Goal: Information Seeking & Learning: Find specific page/section

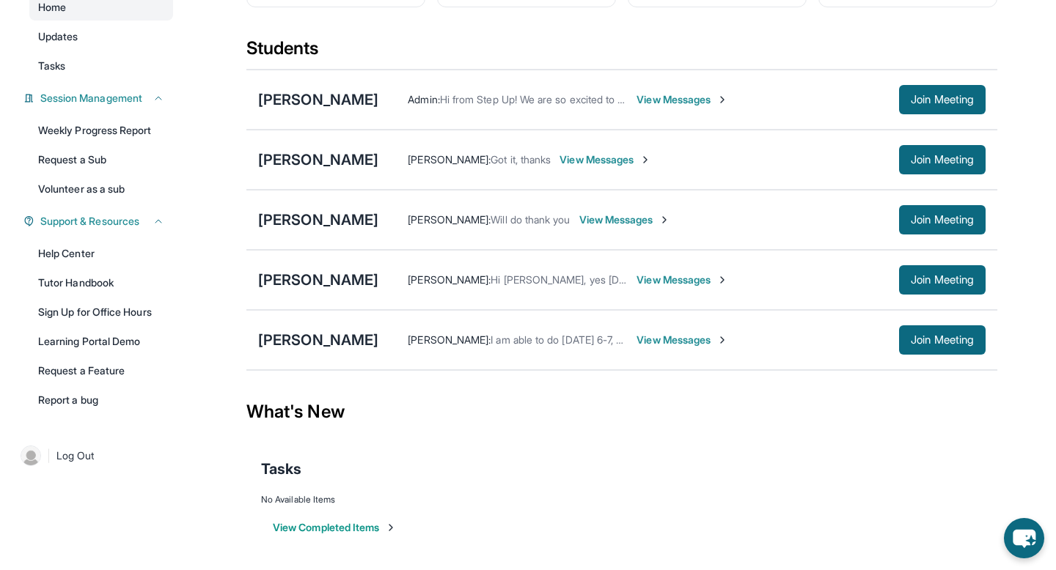
scroll to position [158, 0]
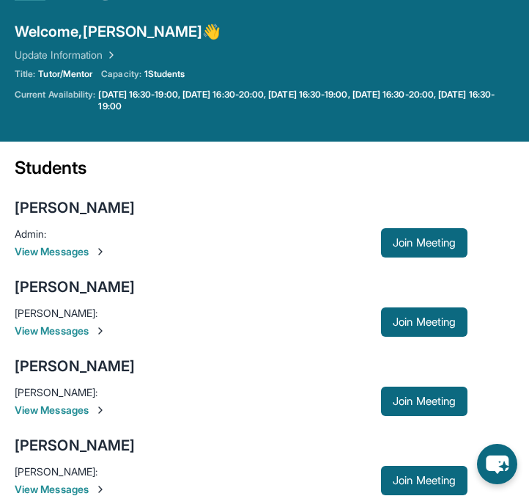
scroll to position [59, 0]
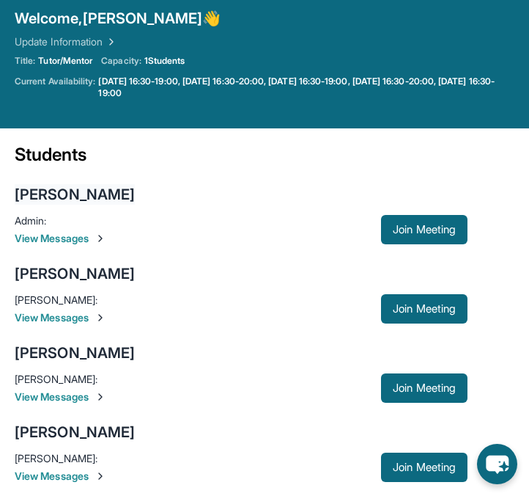
click at [99, 190] on div "[PERSON_NAME]" at bounding box center [75, 194] width 120 height 21
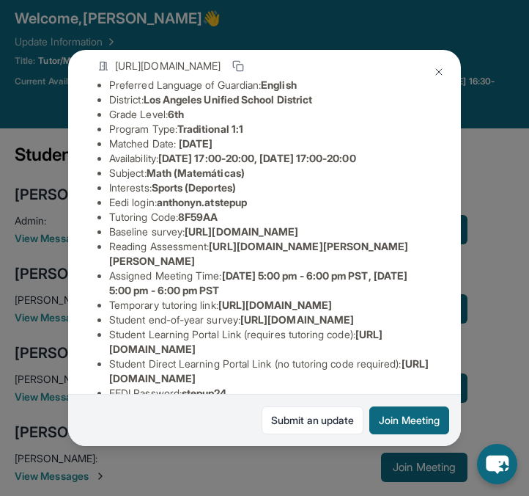
scroll to position [110, 0]
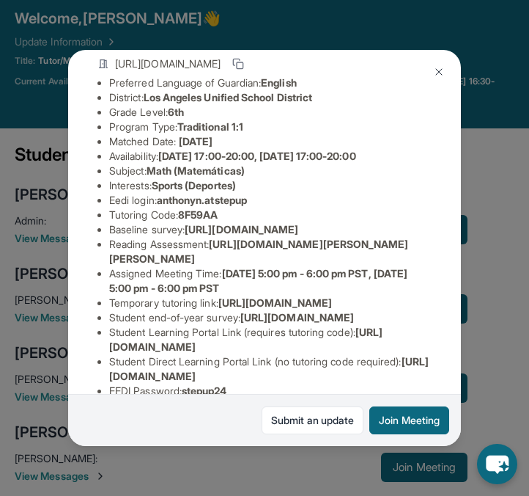
click at [435, 61] on button at bounding box center [438, 71] width 29 height 29
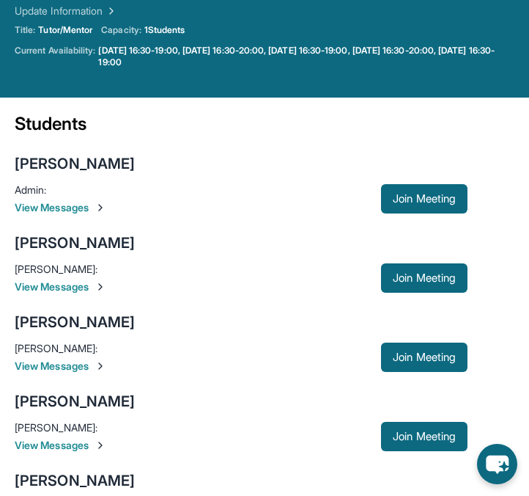
scroll to position [101, 0]
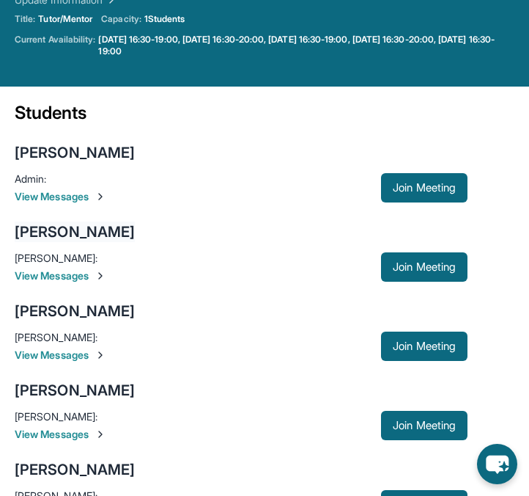
click at [93, 228] on div "[PERSON_NAME]" at bounding box center [75, 231] width 120 height 21
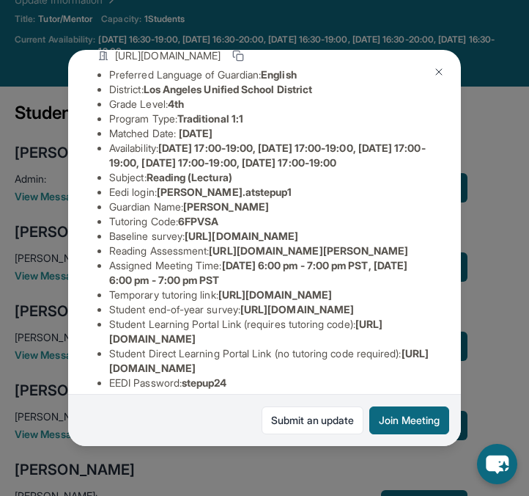
scroll to position [131, 0]
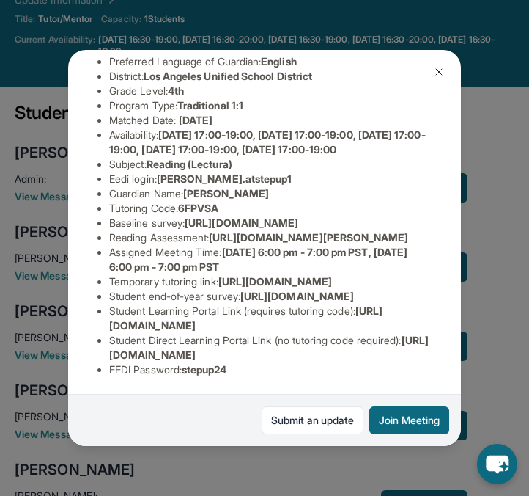
click at [433, 71] on img at bounding box center [439, 72] width 12 height 12
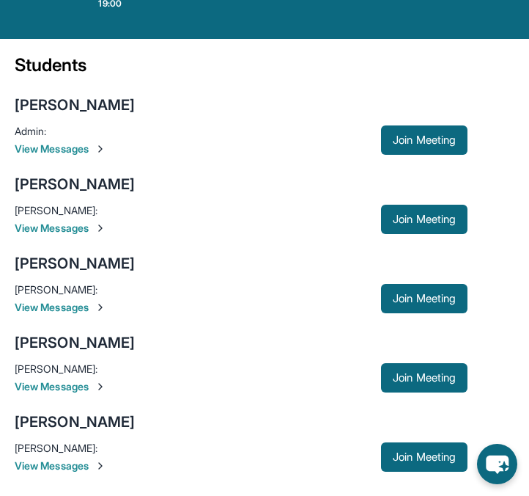
scroll to position [152, 0]
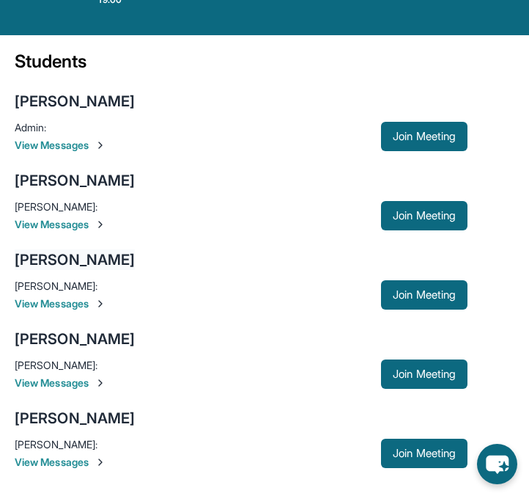
click at [78, 262] on div "[PERSON_NAME]" at bounding box center [75, 259] width 120 height 21
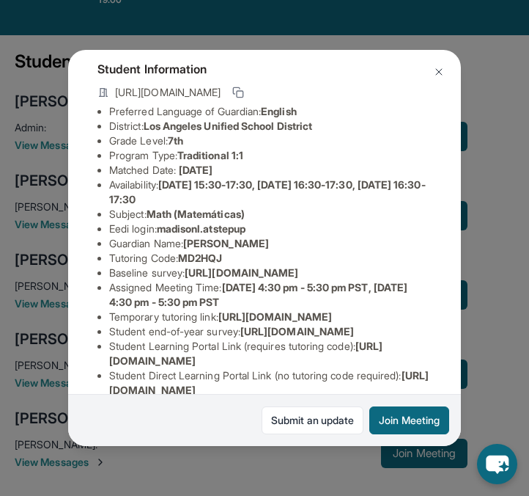
scroll to position [82, 0]
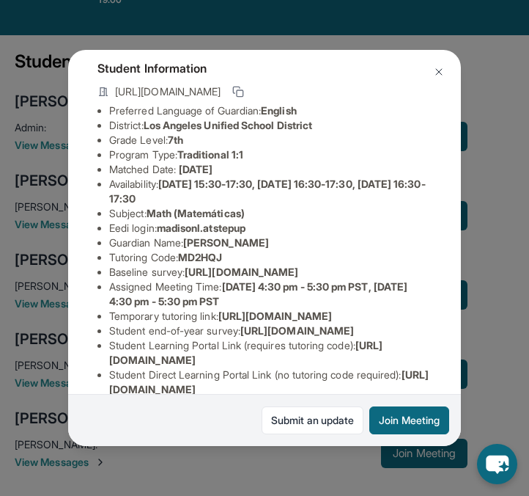
click at [437, 67] on img at bounding box center [439, 72] width 12 height 12
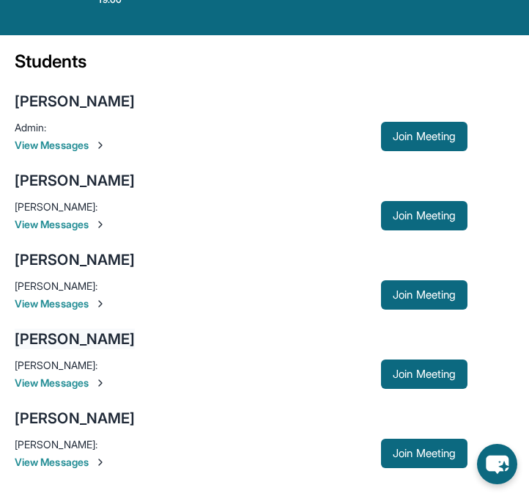
click at [69, 340] on div "[PERSON_NAME]" at bounding box center [75, 338] width 120 height 21
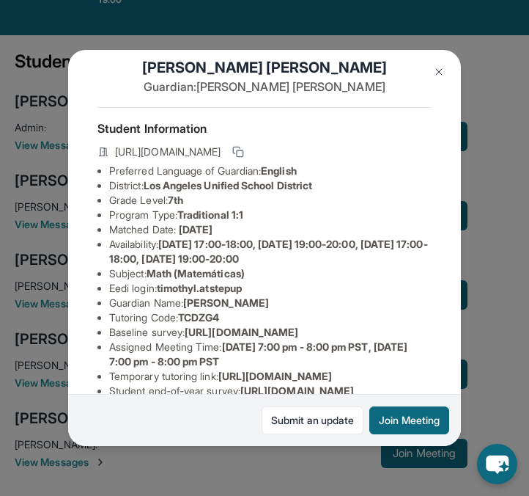
scroll to position [24, 0]
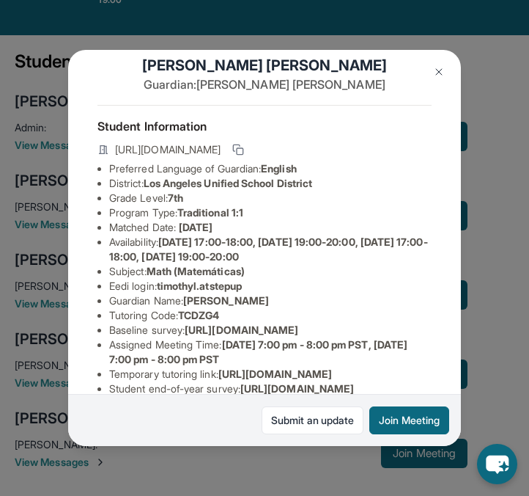
click at [438, 71] on img at bounding box center [439, 72] width 12 height 12
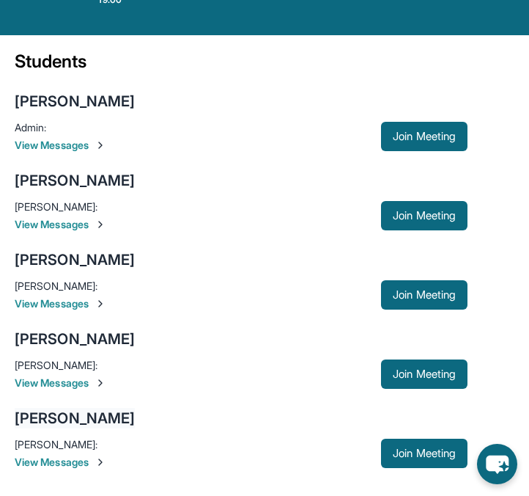
click at [53, 419] on div "[PERSON_NAME]" at bounding box center [75, 418] width 120 height 21
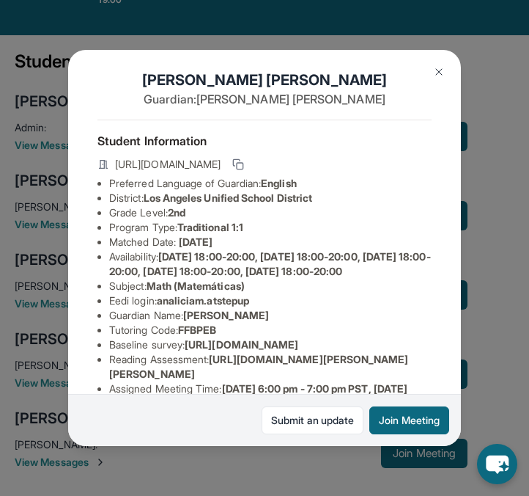
scroll to position [23, 0]
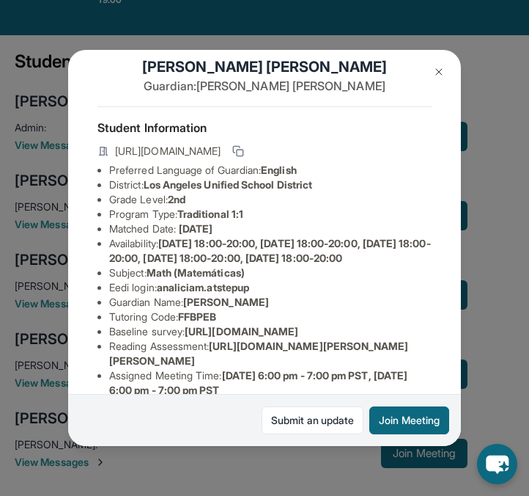
click at [438, 74] on img at bounding box center [439, 72] width 12 height 12
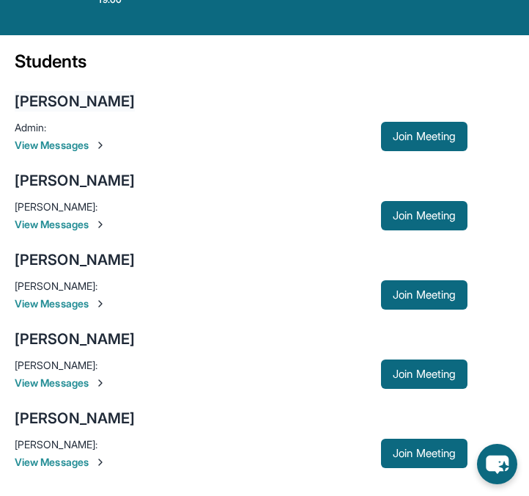
click at [114, 107] on div "[PERSON_NAME]" at bounding box center [75, 101] width 120 height 21
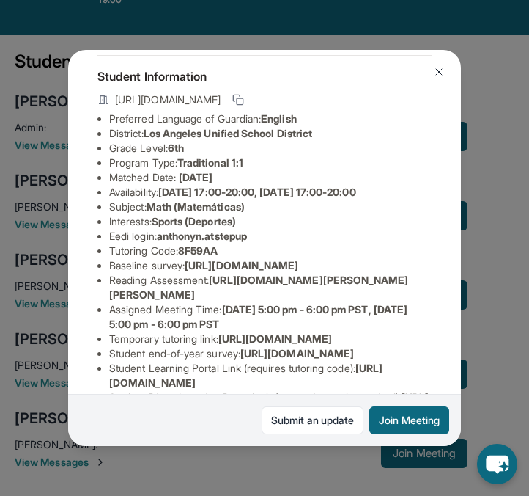
scroll to position [94, 0]
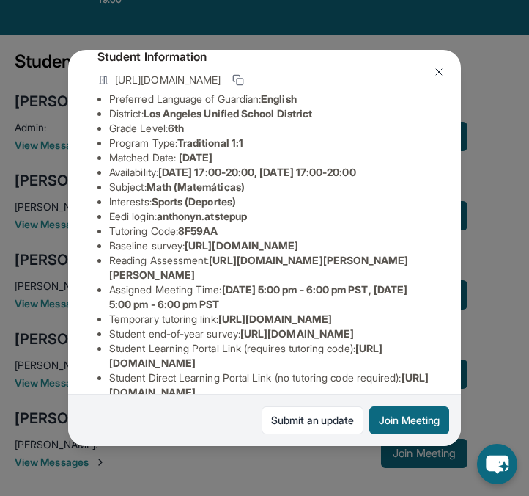
click at [440, 69] on img at bounding box center [439, 72] width 12 height 12
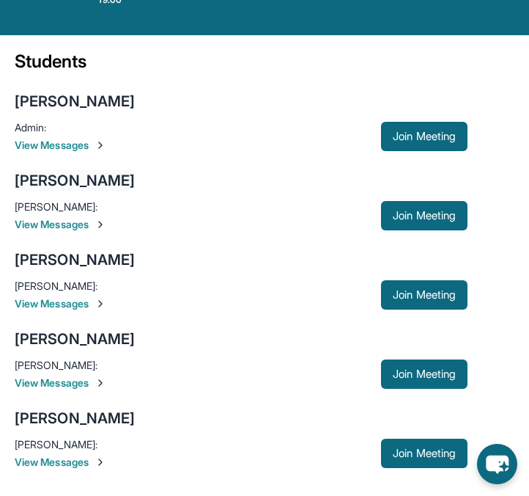
click at [106, 187] on div "[PERSON_NAME]" at bounding box center [75, 180] width 120 height 21
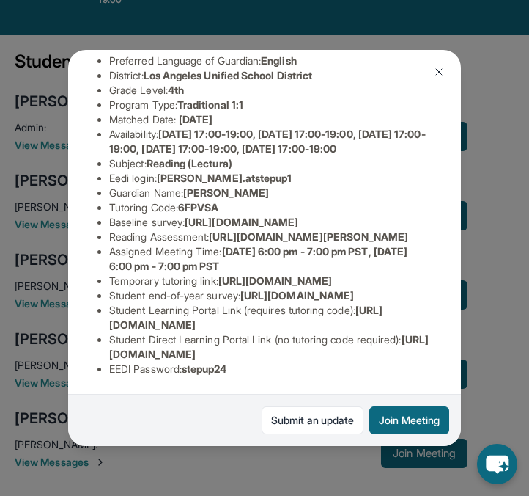
scroll to position [157, 0]
drag, startPoint x: 222, startPoint y: 268, endPoint x: 409, endPoint y: 287, distance: 187.9
click at [408, 243] on span "https://qxinqrdf.paperform.co/?id=2024-s10630&name=Alexander%20Andrade&grade=4t…" at bounding box center [308, 236] width 199 height 12
click at [218, 243] on span "https://qxinqrdf.paperform.co/?id=2024-s10630&name=Alexander%20Andrade&grade=4t…" at bounding box center [308, 236] width 199 height 12
drag, startPoint x: 218, startPoint y: 272, endPoint x: 441, endPoint y: 283, distance: 222.4
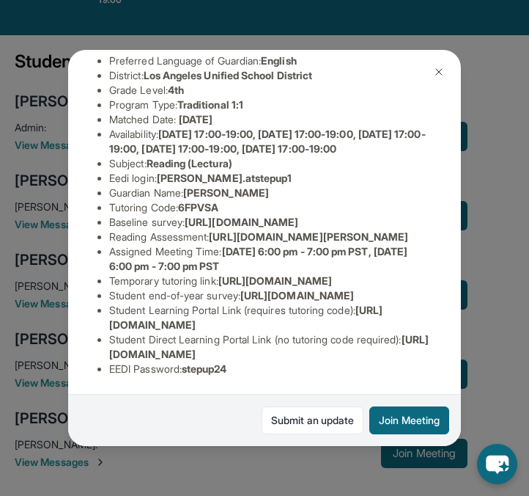
click at [408, 243] on span "https://qxinqrdf.paperform.co/?id=2024-s10630&name=Alexander%20Andrade&grade=4t…" at bounding box center [308, 236] width 199 height 12
copy span "https://qxinqrdf.paperform.co/?id=2024-s10630&name=Alexander%20Andrade&grade=4t…"
click at [218, 229] on li "Baseline survey : https://airtable.com/apprlfn8WjpjBUn2G/shrK0QR6AaNyG5psY?pref…" at bounding box center [270, 222] width 323 height 15
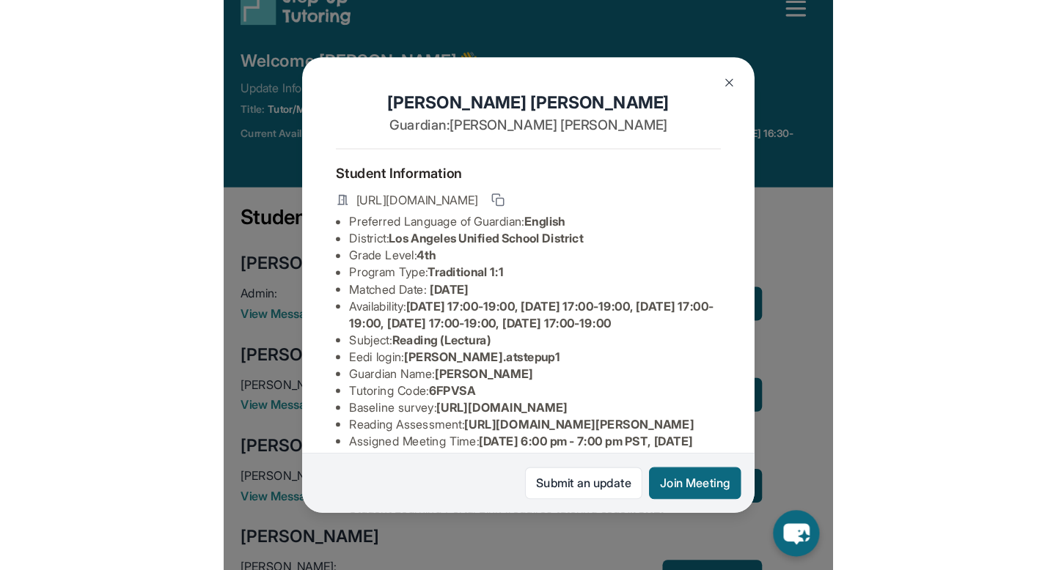
scroll to position [0, 0]
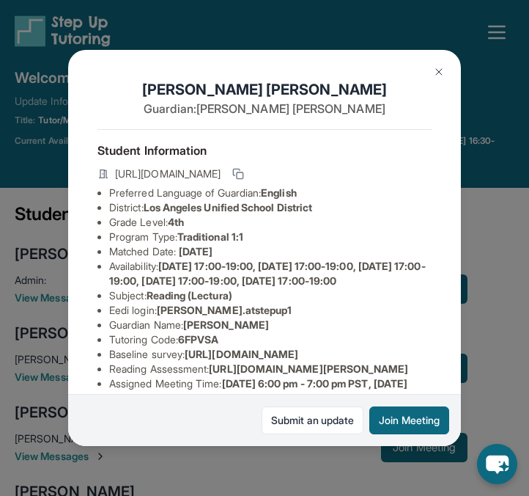
click at [439, 68] on img at bounding box center [439, 72] width 12 height 12
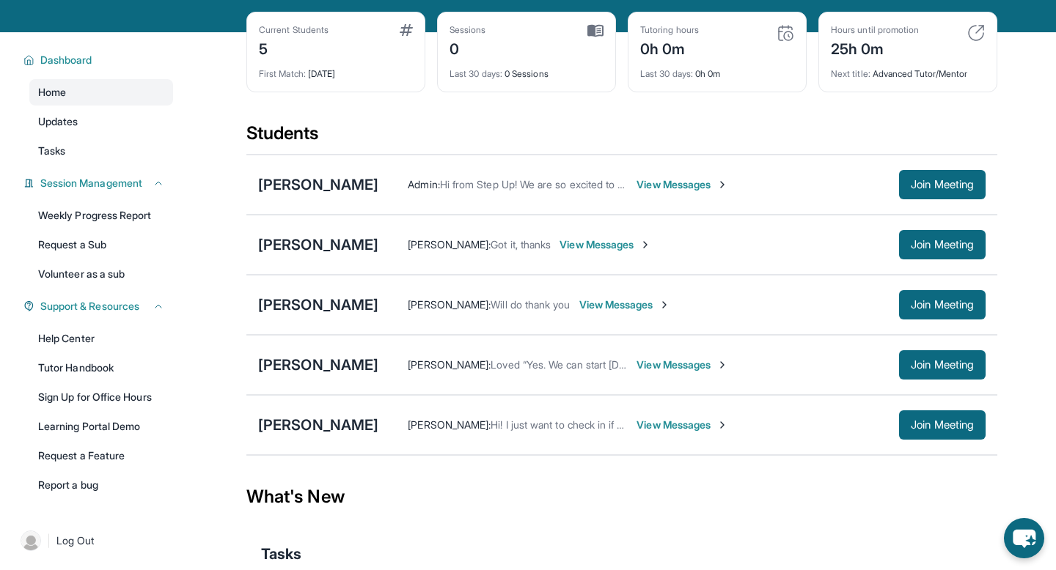
scroll to position [70, 0]
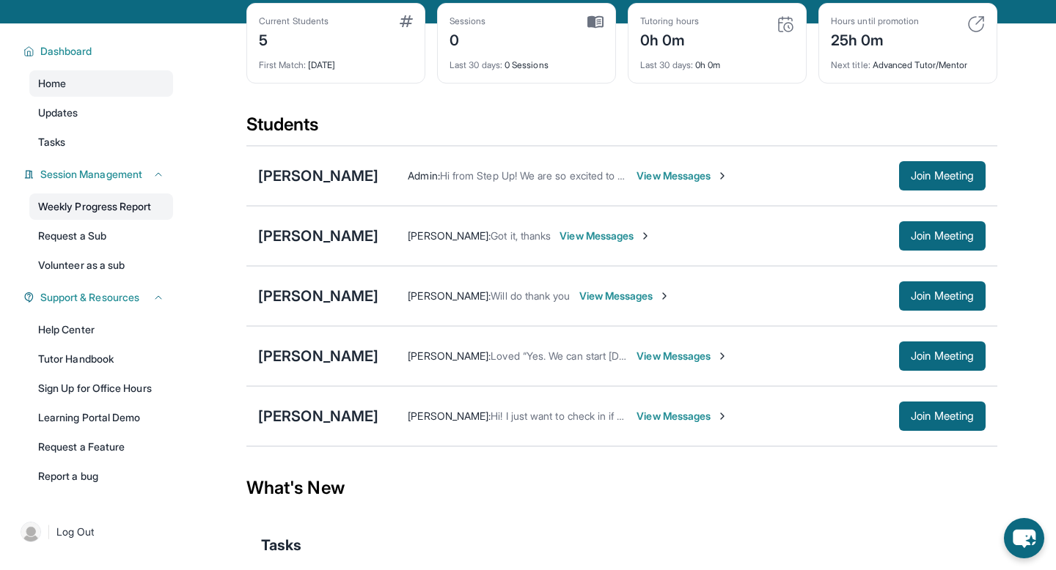
click at [141, 215] on link "Weekly Progress Report" at bounding box center [101, 207] width 144 height 26
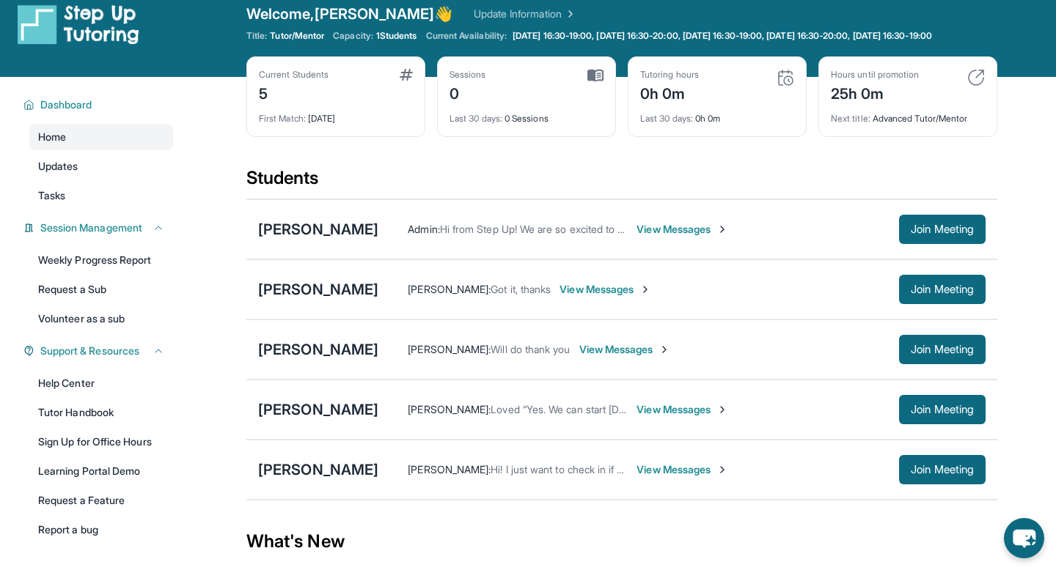
scroll to position [12, 0]
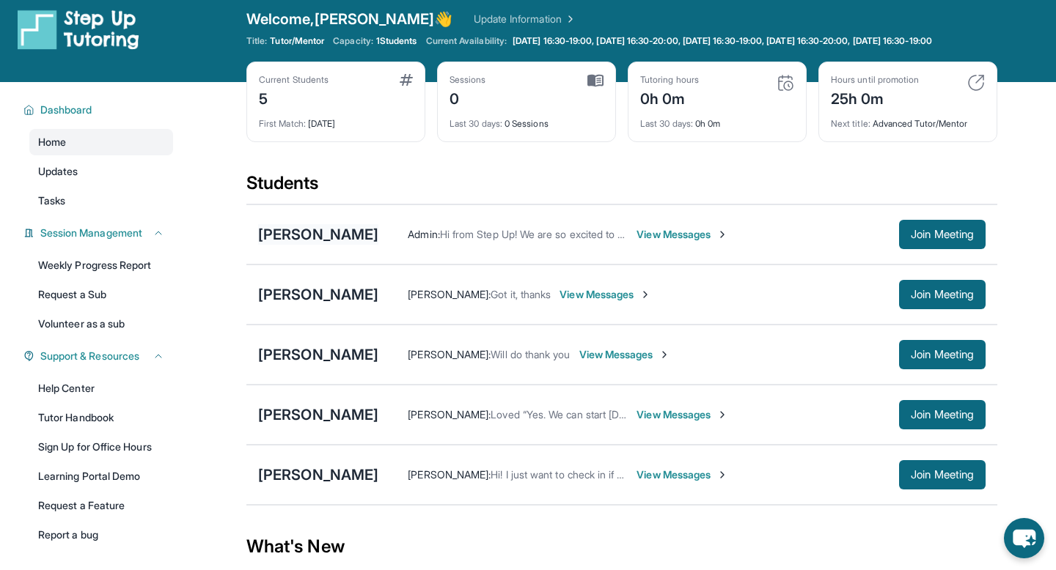
click at [352, 240] on div "[PERSON_NAME]" at bounding box center [318, 234] width 120 height 21
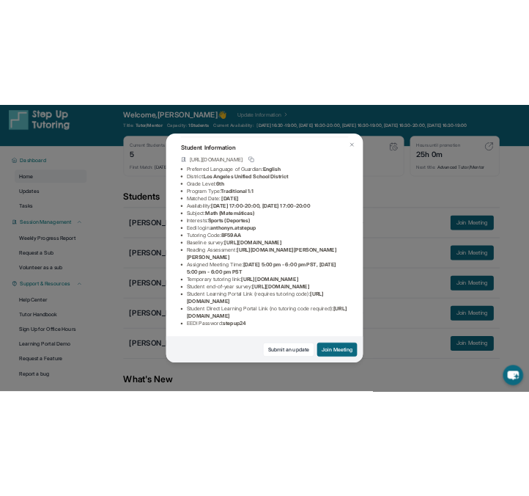
scroll to position [120, 0]
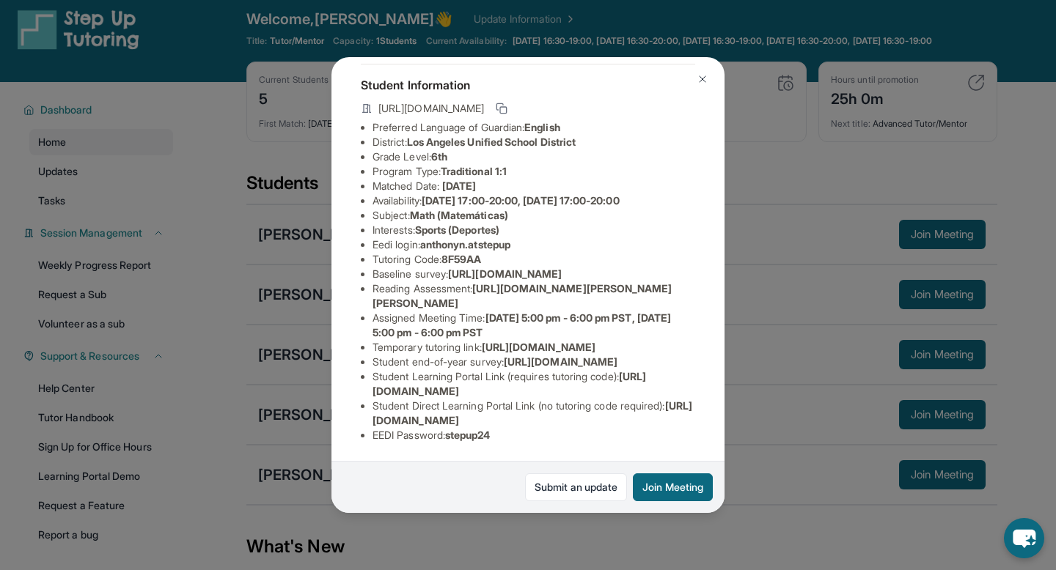
click at [703, 76] on img at bounding box center [702, 79] width 12 height 12
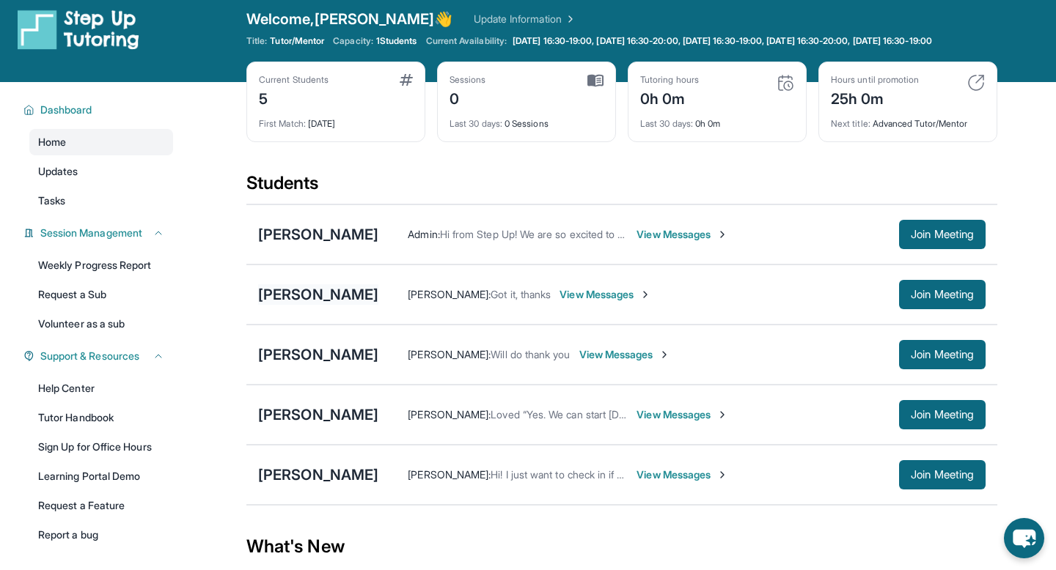
click at [341, 303] on div "[PERSON_NAME]" at bounding box center [318, 294] width 120 height 21
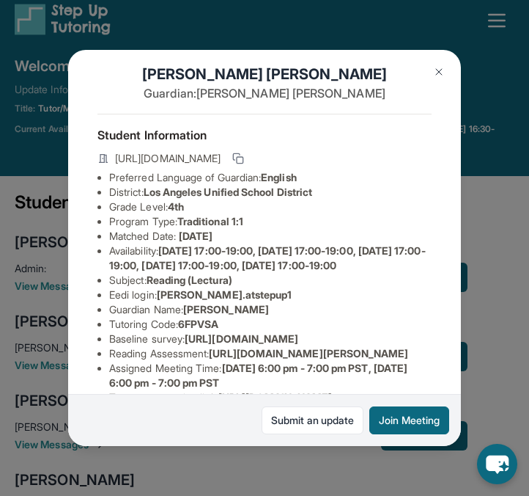
scroll to position [20, 0]
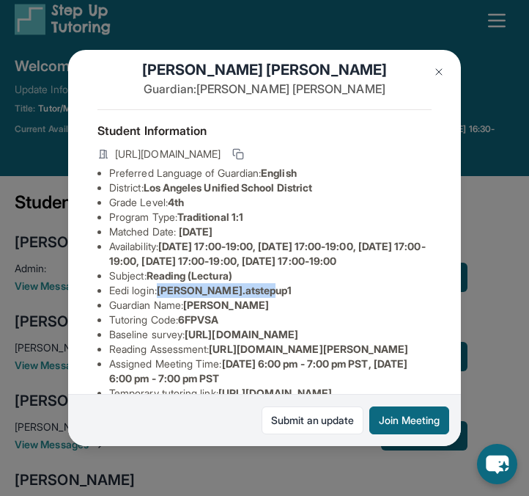
drag, startPoint x: 163, startPoint y: 304, endPoint x: 299, endPoint y: 303, distance: 135.6
click at [299, 298] on li "Eedi login : alexandera.atstepup1" at bounding box center [270, 290] width 323 height 15
copy span "alexandera.atstepup1"
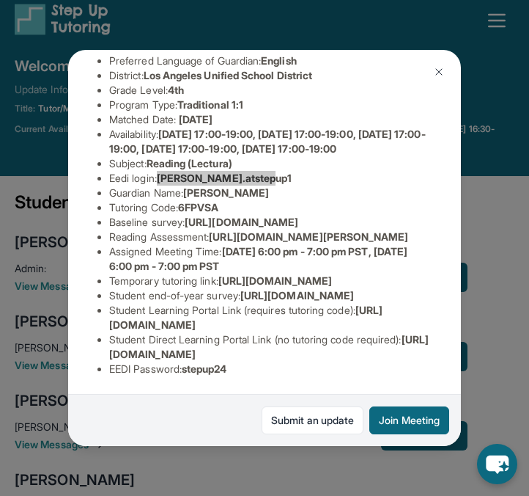
scroll to position [293, 0]
drag, startPoint x: 189, startPoint y: 367, endPoint x: 267, endPoint y: 376, distance: 78.2
click at [267, 376] on div "Student Information https://student-portal.stepuptutoring.org/student/6FPVSA Pr…" at bounding box center [264, 192] width 334 height 391
copy span "stepup24"
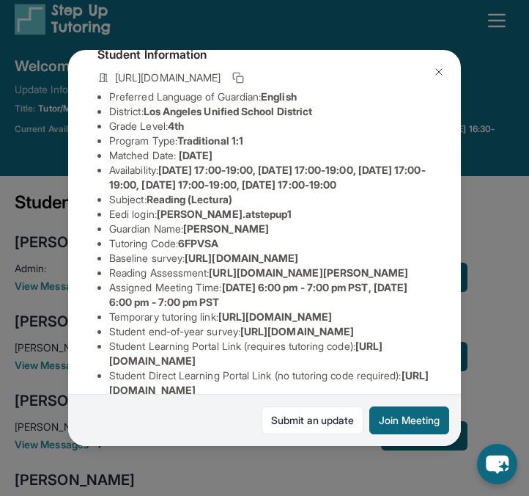
scroll to position [92, 1]
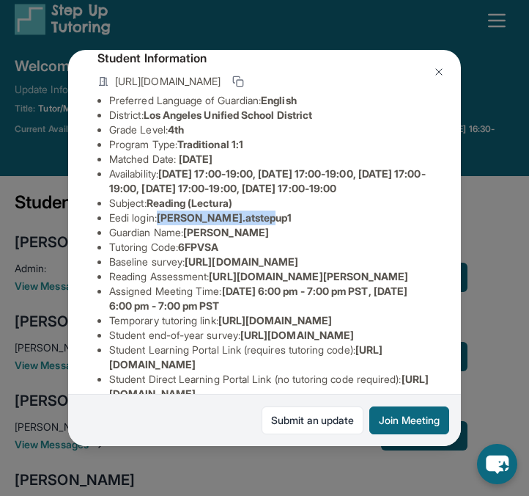
drag, startPoint x: 160, startPoint y: 233, endPoint x: 322, endPoint y: 229, distance: 162.1
click at [322, 225] on li "Eedi login : alexandera.atstepup1" at bounding box center [270, 217] width 323 height 15
copy li "alexandera.atstepup1"
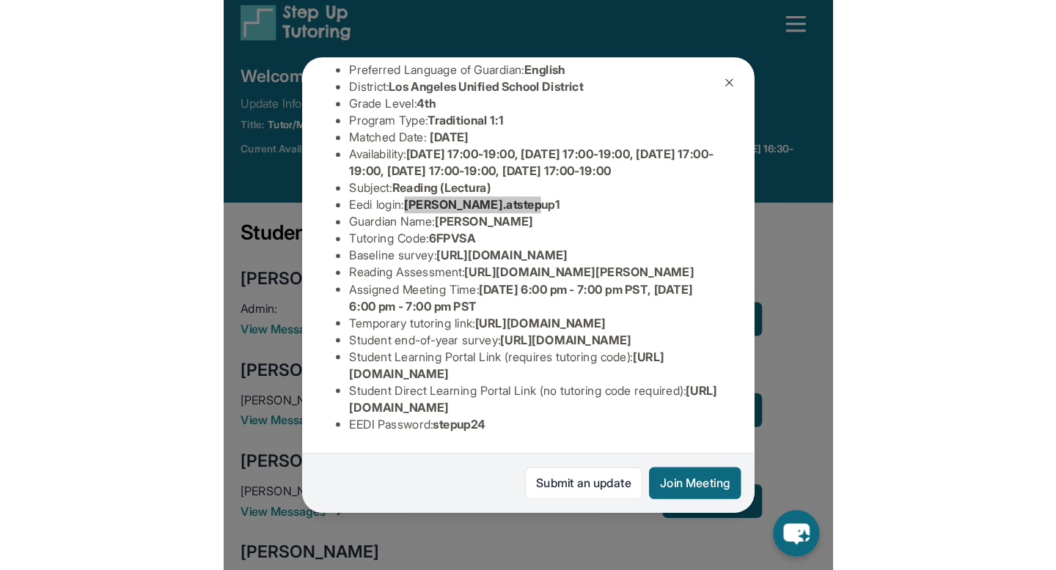
scroll to position [293, 1]
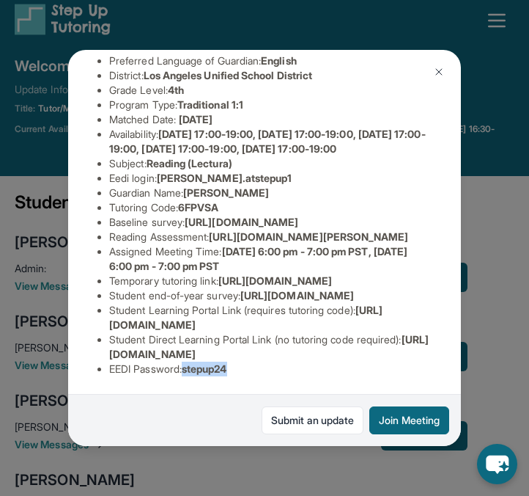
drag, startPoint x: 188, startPoint y: 367, endPoint x: 271, endPoint y: 372, distance: 82.2
click at [271, 372] on li "EEDI Password : stepup24" at bounding box center [270, 368] width 323 height 15
copy span "stepup24"
click at [441, 70] on img at bounding box center [439, 72] width 12 height 12
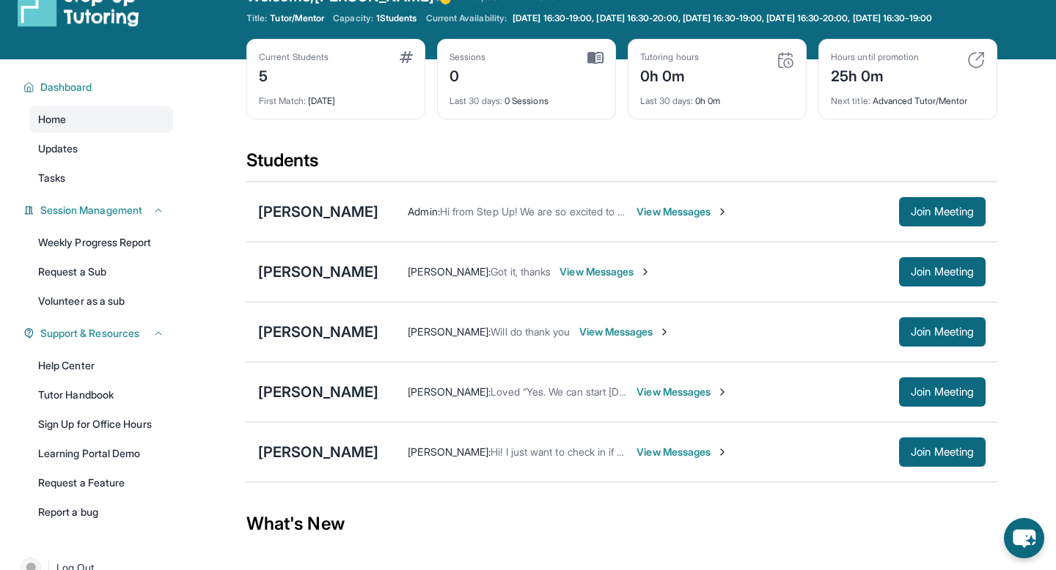
scroll to position [158, 0]
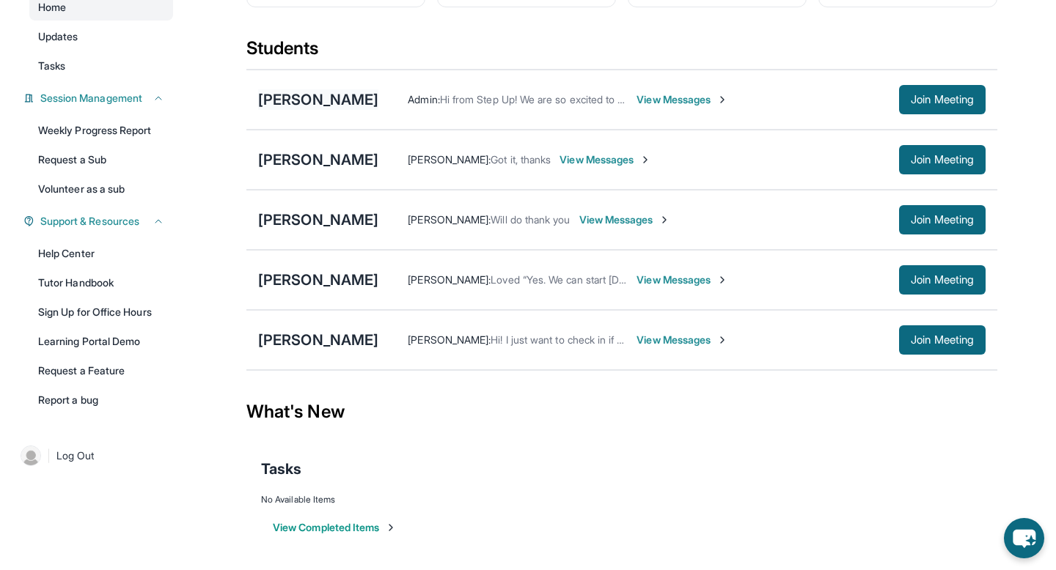
click at [348, 102] on div "[PERSON_NAME]" at bounding box center [318, 99] width 120 height 21
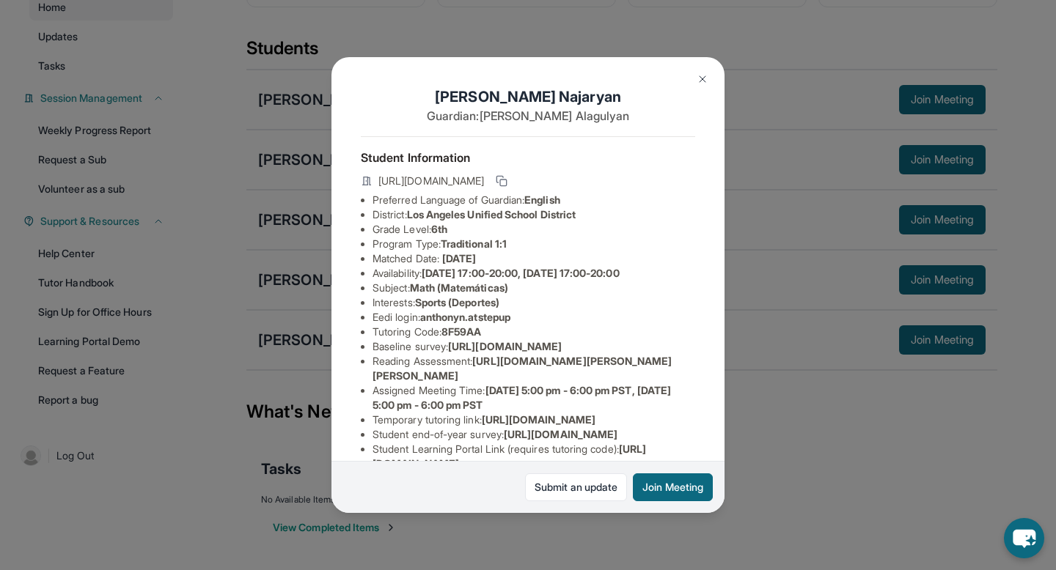
click at [529, 78] on img at bounding box center [702, 79] width 12 height 12
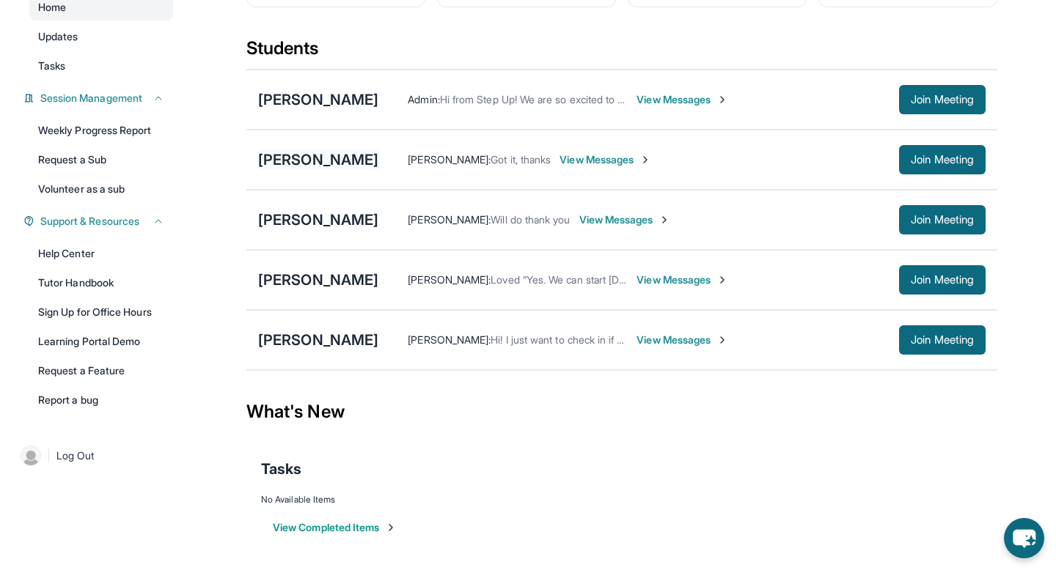
click at [319, 155] on div "[PERSON_NAME]" at bounding box center [318, 160] width 120 height 21
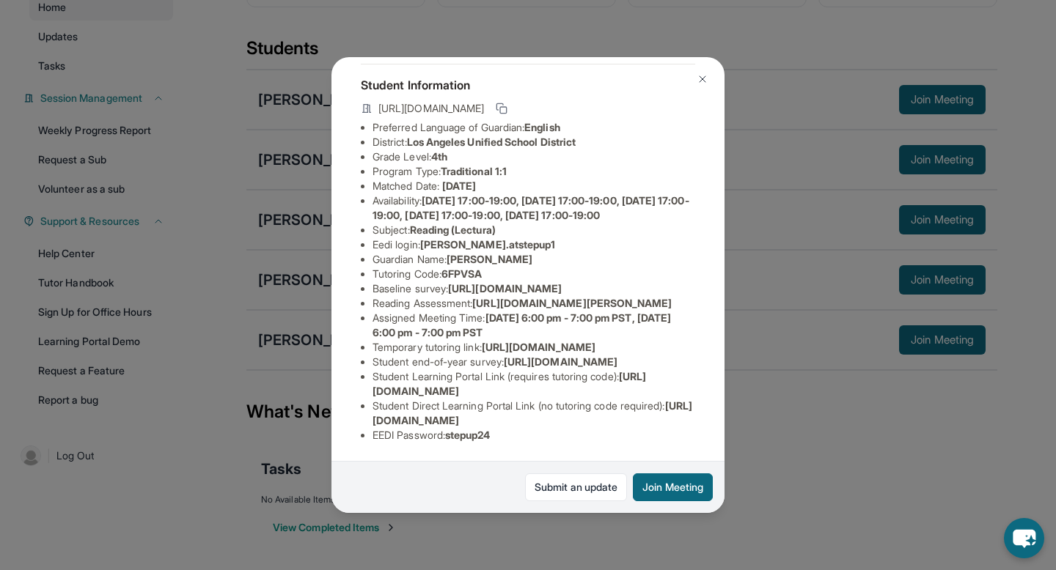
scroll to position [104, 0]
click at [529, 80] on button at bounding box center [702, 79] width 29 height 29
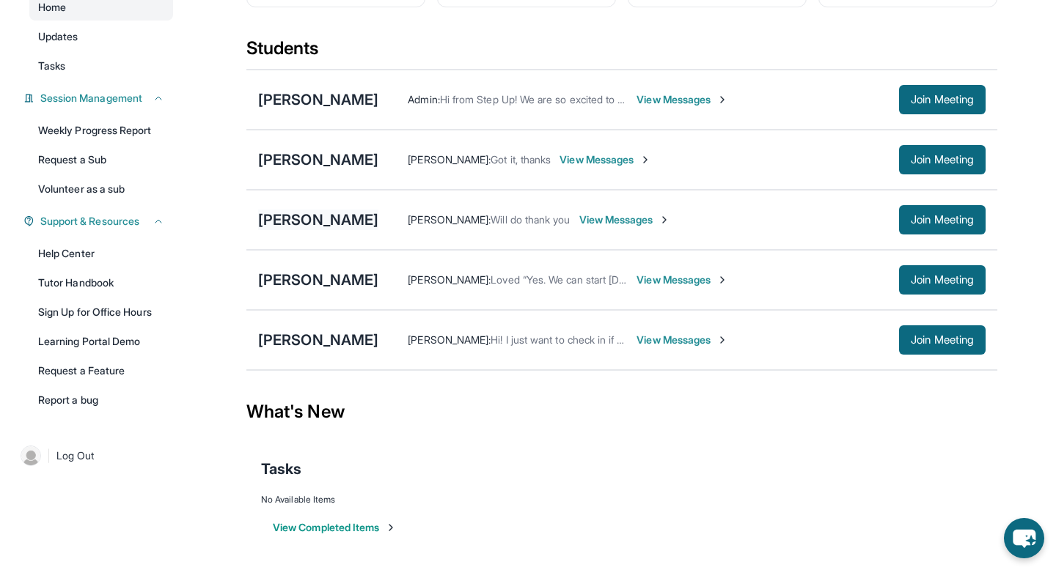
click at [290, 223] on div "[PERSON_NAME]" at bounding box center [318, 220] width 120 height 21
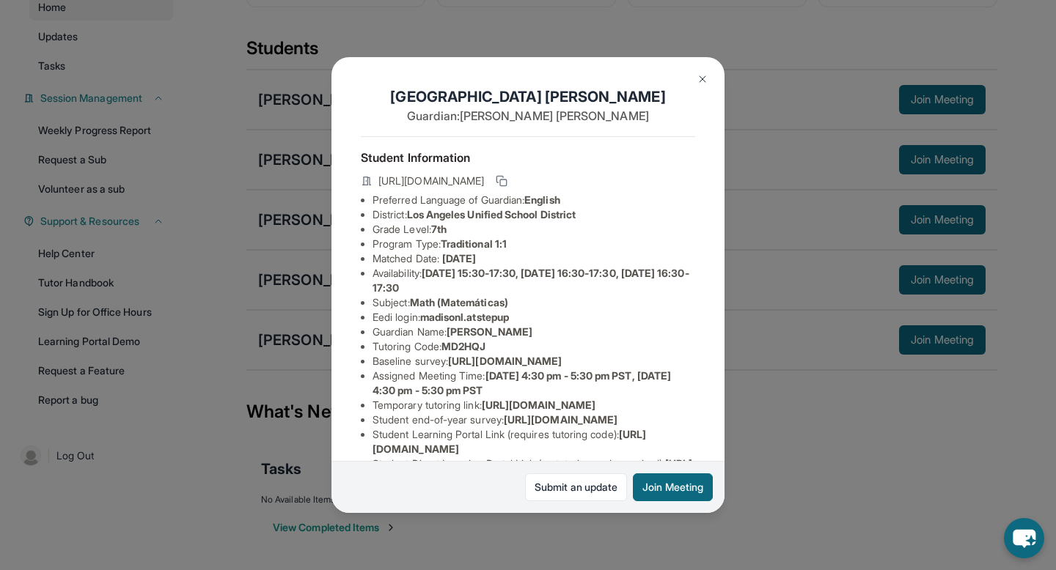
click at [529, 76] on img at bounding box center [702, 79] width 12 height 12
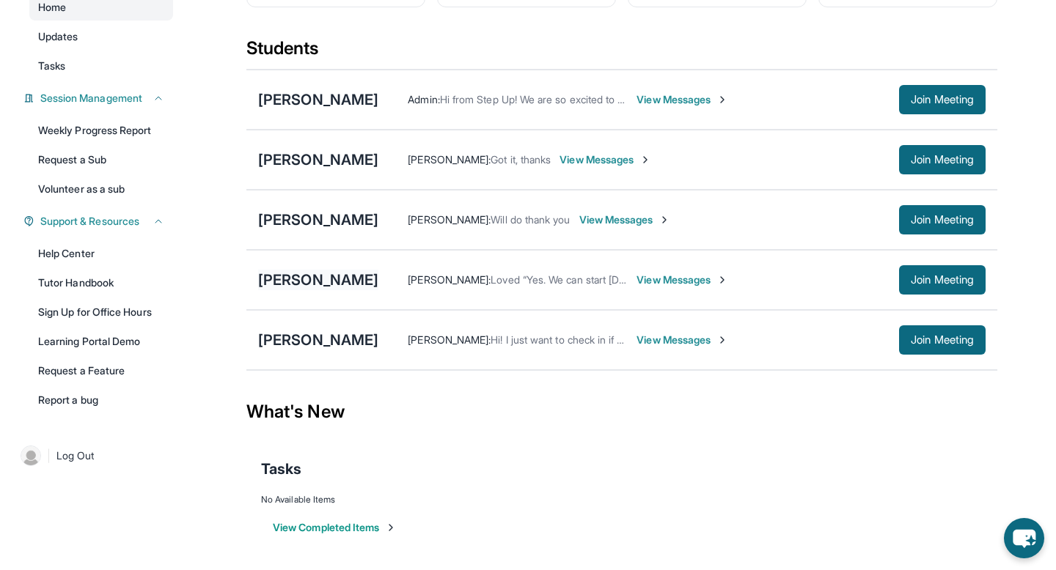
click at [276, 288] on div "[PERSON_NAME]" at bounding box center [318, 280] width 120 height 21
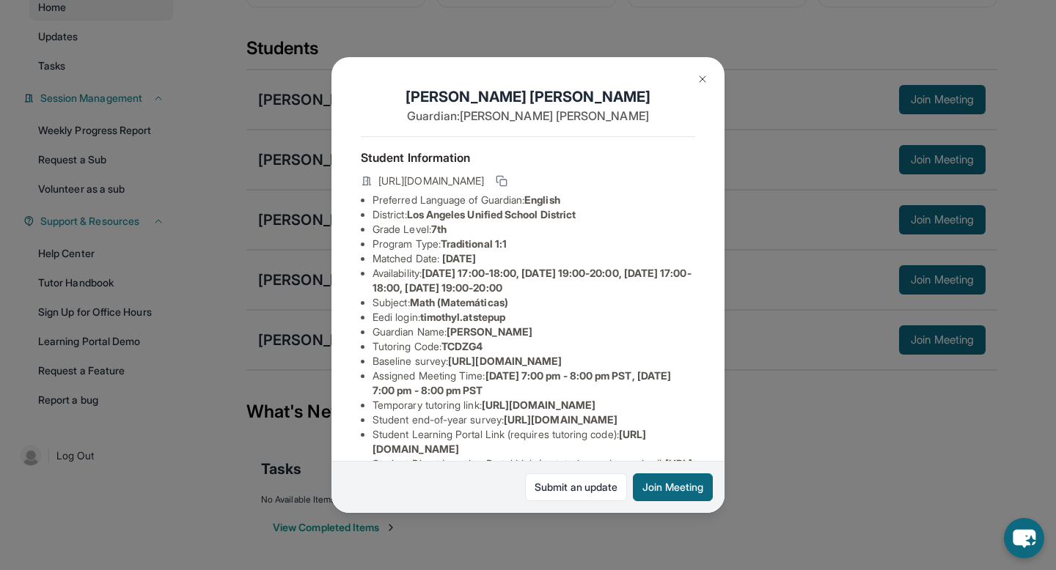
click at [529, 82] on img at bounding box center [702, 79] width 12 height 12
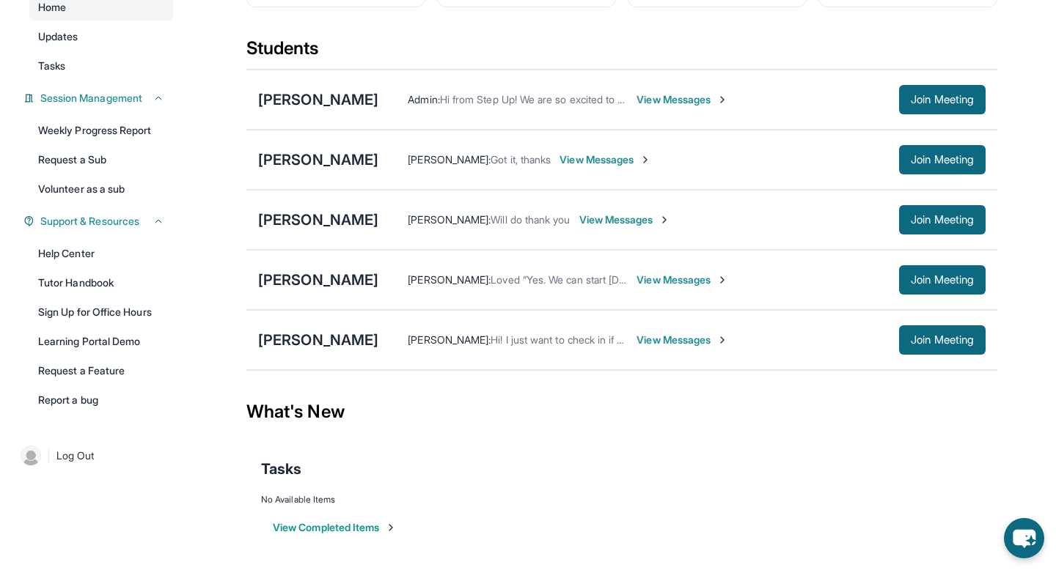
click at [312, 353] on div "Analicia Mejia Elijah Aldrete : Hi! I just want to check in if you can make any…" at bounding box center [621, 340] width 751 height 60
click at [310, 336] on div "[PERSON_NAME]" at bounding box center [318, 340] width 120 height 21
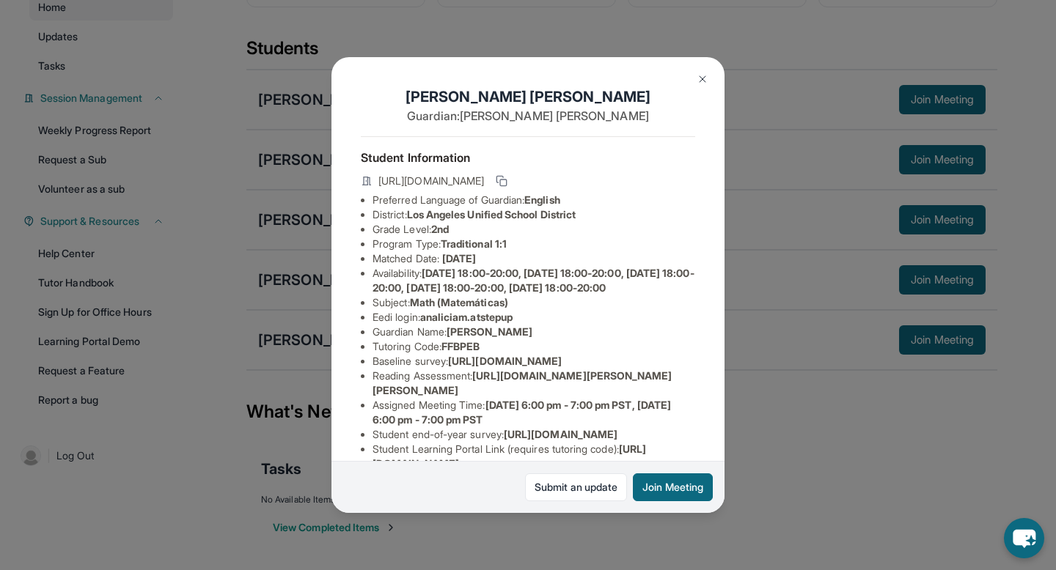
click at [529, 76] on img at bounding box center [702, 79] width 12 height 12
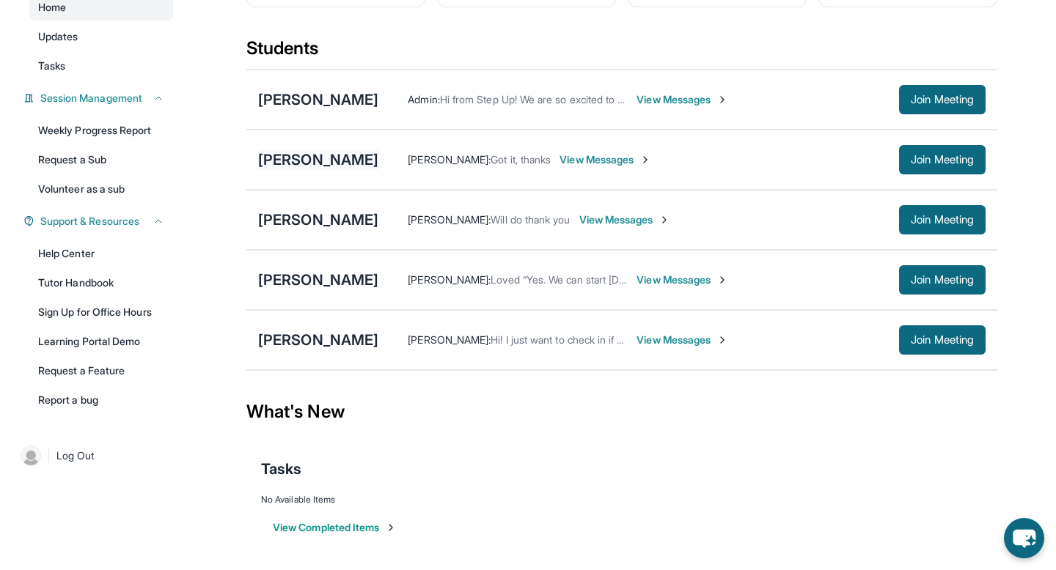
click at [341, 157] on div "[PERSON_NAME]" at bounding box center [318, 160] width 120 height 21
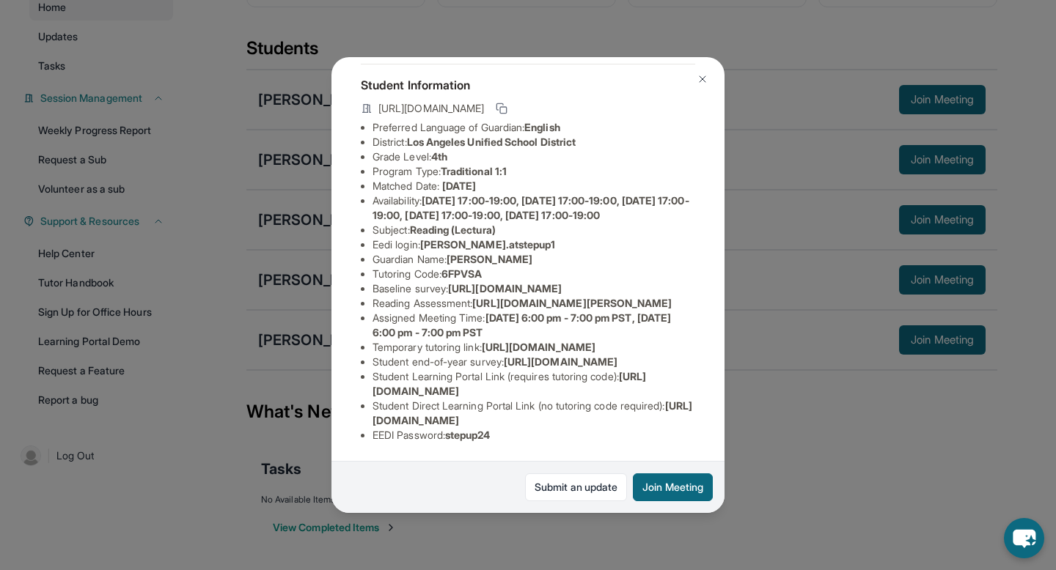
scroll to position [218, 0]
click at [529, 73] on button at bounding box center [702, 79] width 29 height 29
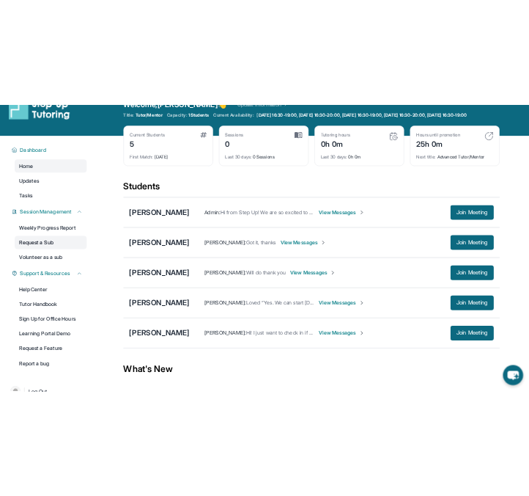
scroll to position [28, 0]
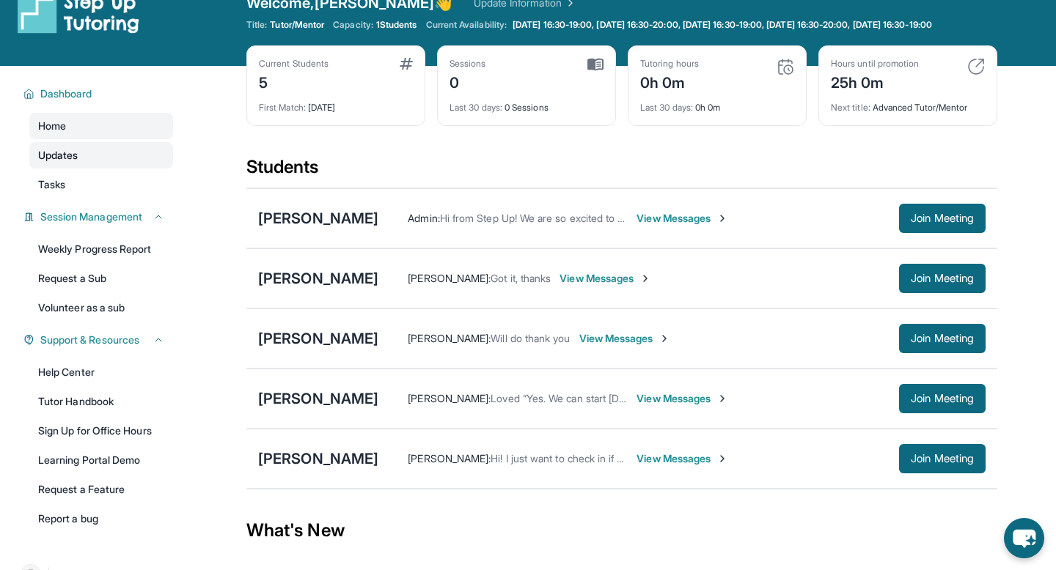
click at [113, 165] on link "Updates" at bounding box center [101, 155] width 144 height 26
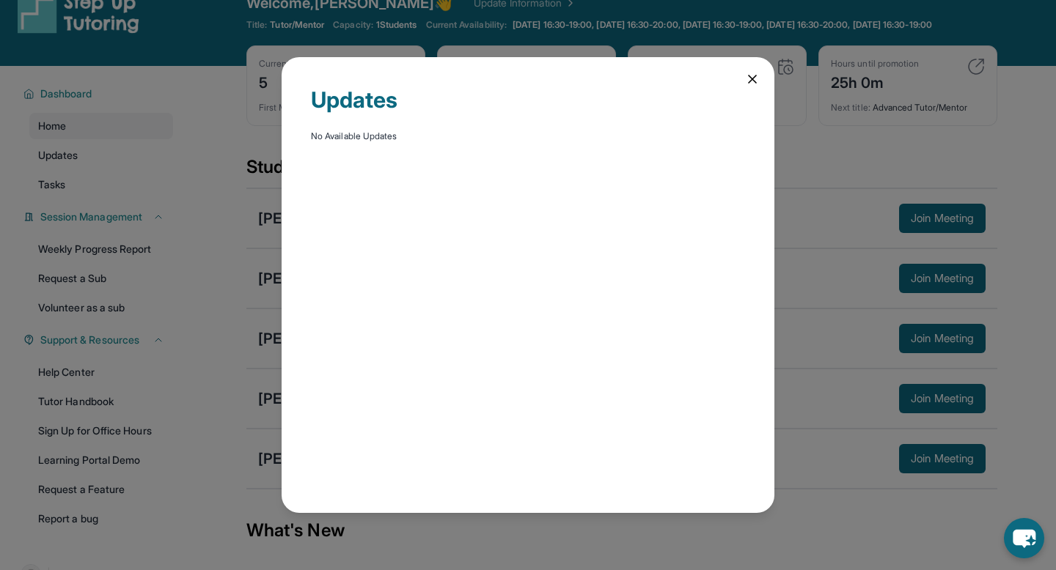
click at [529, 75] on icon at bounding box center [752, 79] width 15 height 15
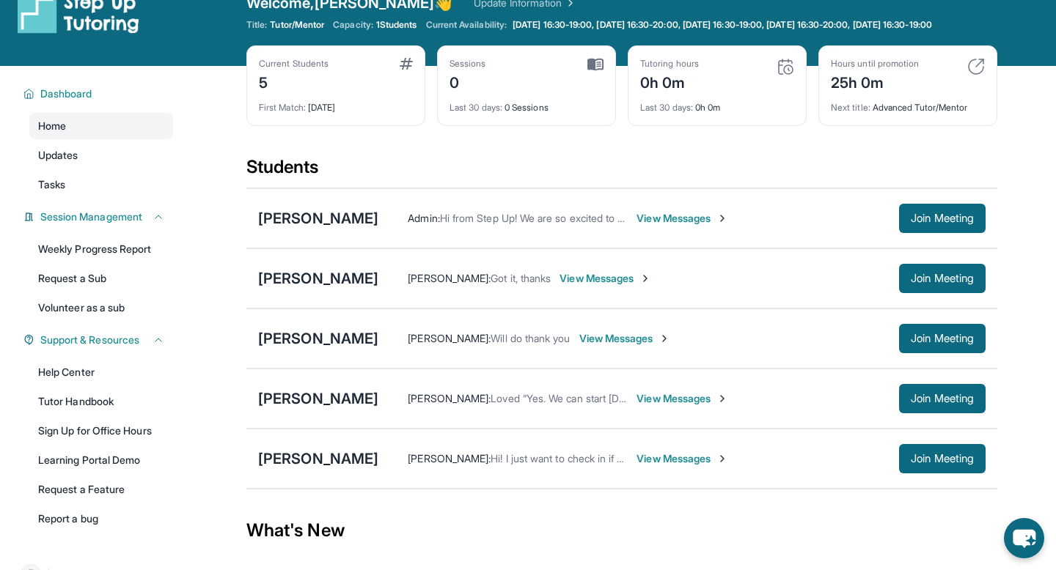
click at [51, 213] on div "Dashboard Home Updates Tasks Session Management Weekly Progress Report Request …" at bounding box center [94, 305] width 188 height 478
click at [52, 192] on span "Tasks" at bounding box center [51, 184] width 27 height 15
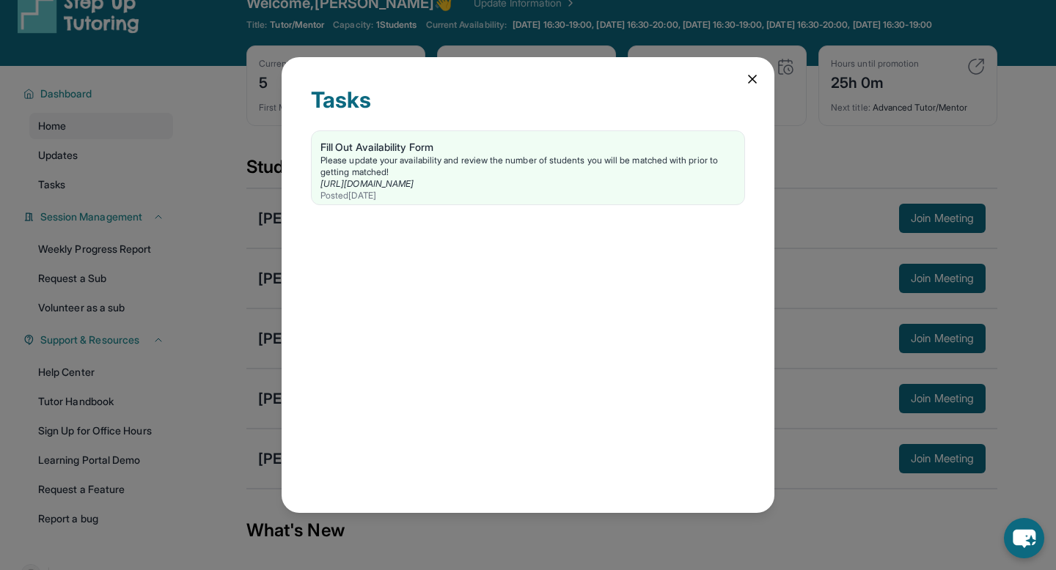
click at [529, 78] on icon at bounding box center [752, 79] width 15 height 15
